Goal: Information Seeking & Learning: Learn about a topic

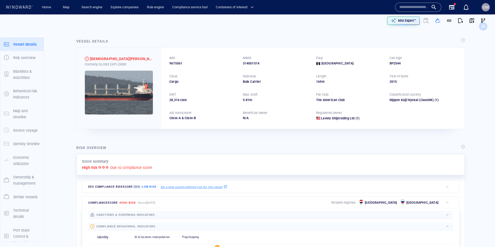
click at [179, 36] on div "Vessel details LADY LAVELA Formerly: GLOBE EXPLORER IMO 9675561 MMSI 314001014 …" at bounding box center [270, 83] width 397 height 99
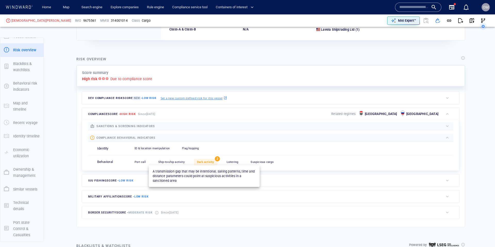
scroll to position [92, 0]
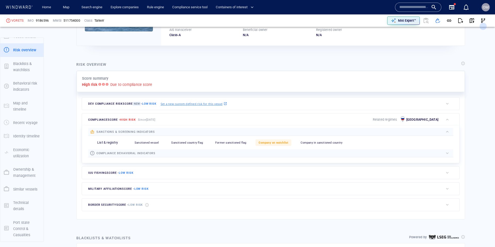
scroll to position [72, 0]
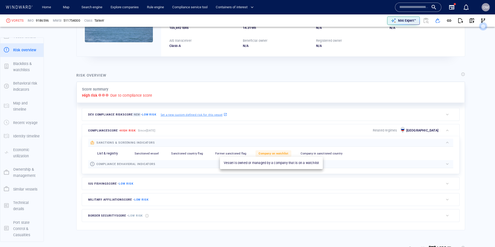
click at [270, 155] on span "Company on watchlist" at bounding box center [274, 153] width 30 height 3
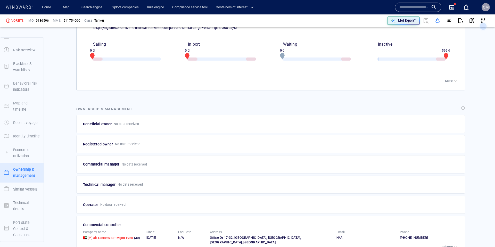
scroll to position [797, 0]
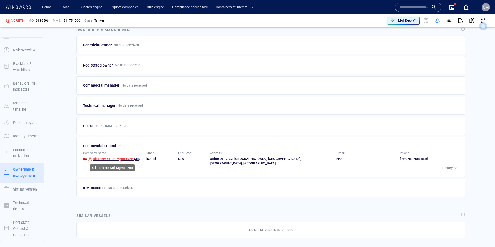
click at [100, 158] on span "Oil Tankers Scf Mgmt Fzco" at bounding box center [113, 159] width 41 height 4
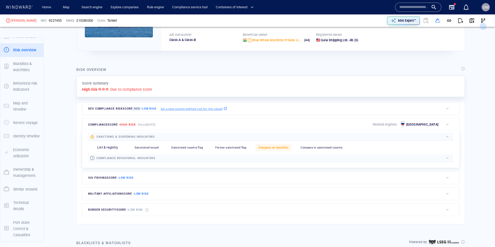
scroll to position [79, 0]
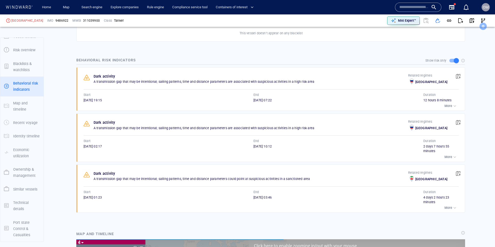
scroll to position [105025, 0]
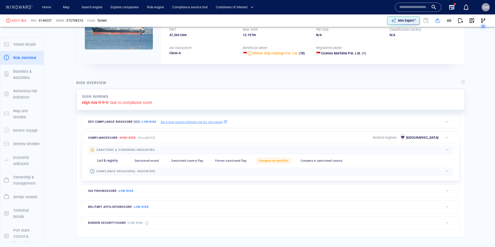
scroll to position [78, 0]
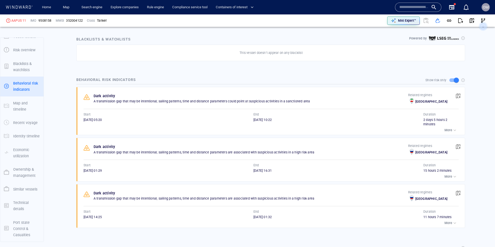
scroll to position [330, 0]
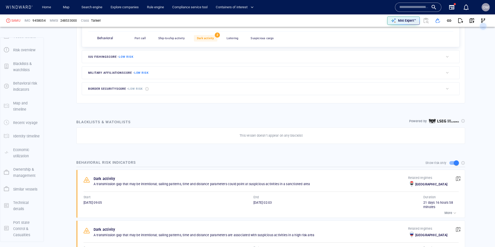
scroll to position [8, 0]
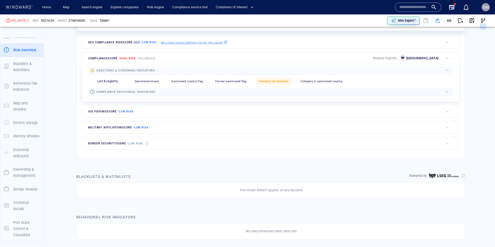
scroll to position [8, 0]
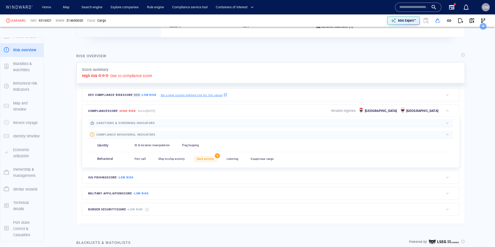
scroll to position [8, 0]
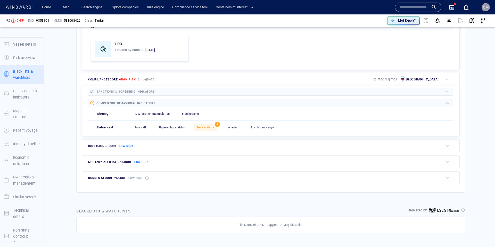
scroll to position [8, 0]
